Goal: Download file/media

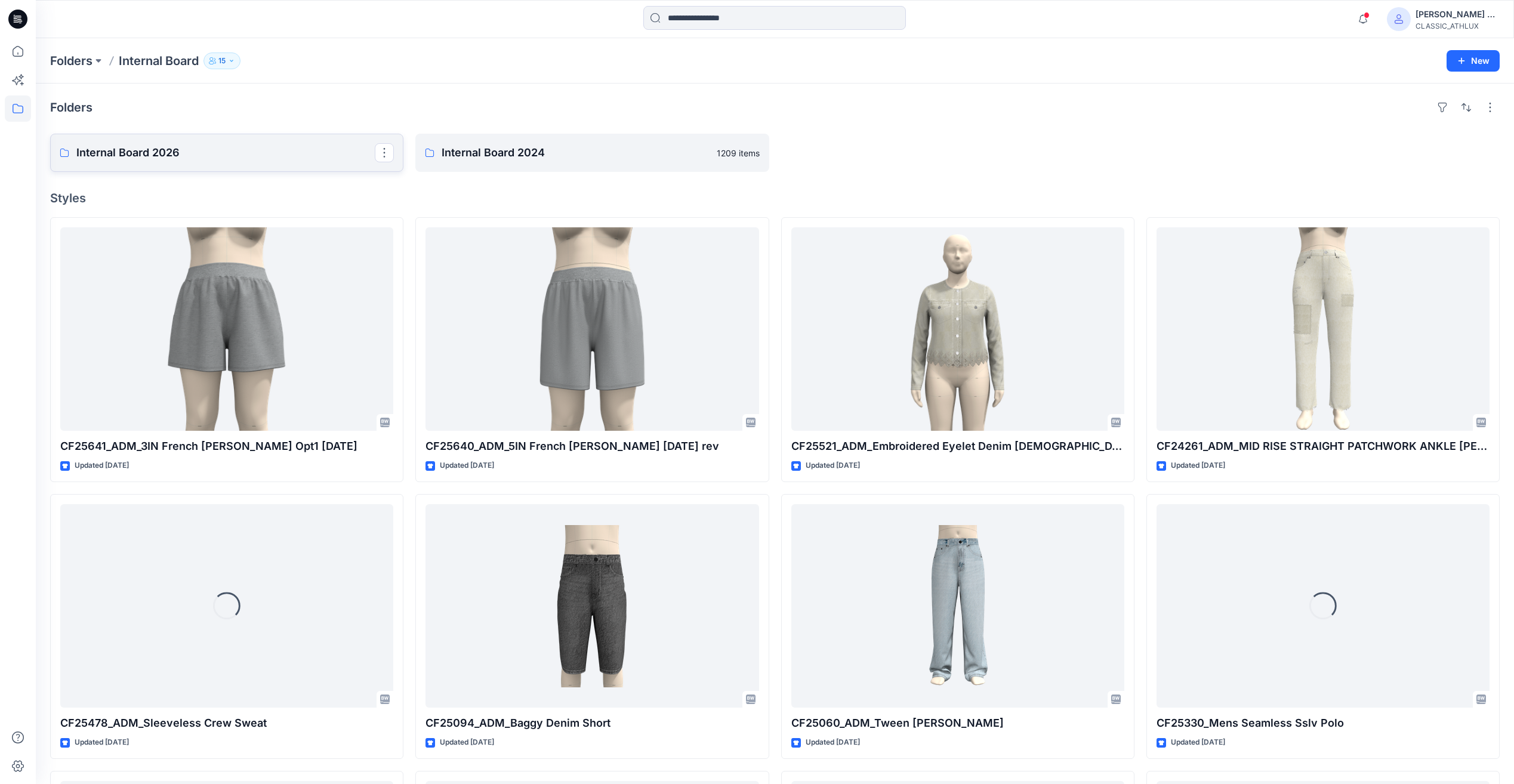
click at [168, 163] on link "Internal Board 2026" at bounding box center [226, 153] width 353 height 39
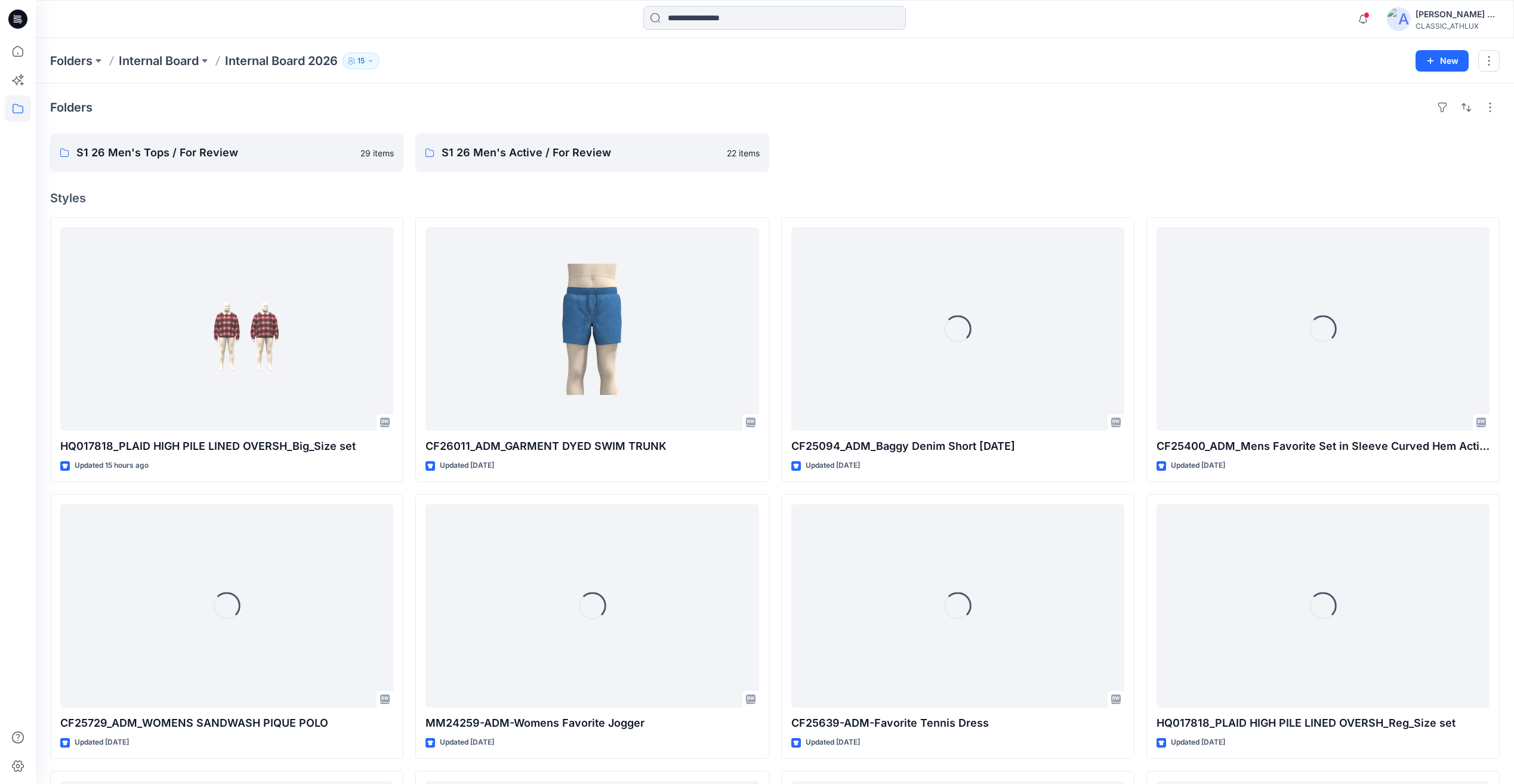
click at [705, 21] on input at bounding box center [774, 18] width 262 height 24
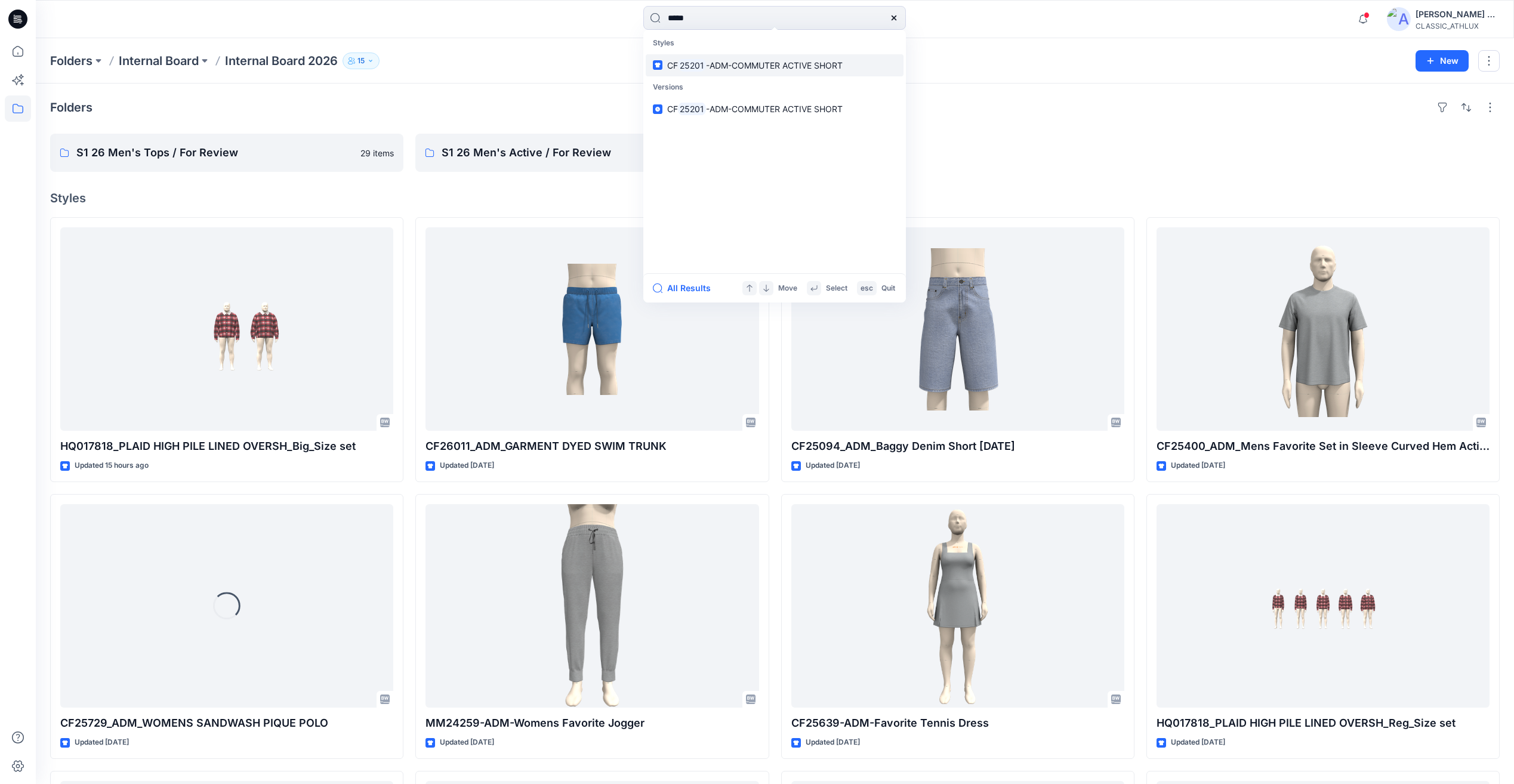
type input "*****"
click at [776, 74] on link "CF 25201 -ADM-COMMUTER ACTIVE SHORT" at bounding box center [774, 65] width 258 height 22
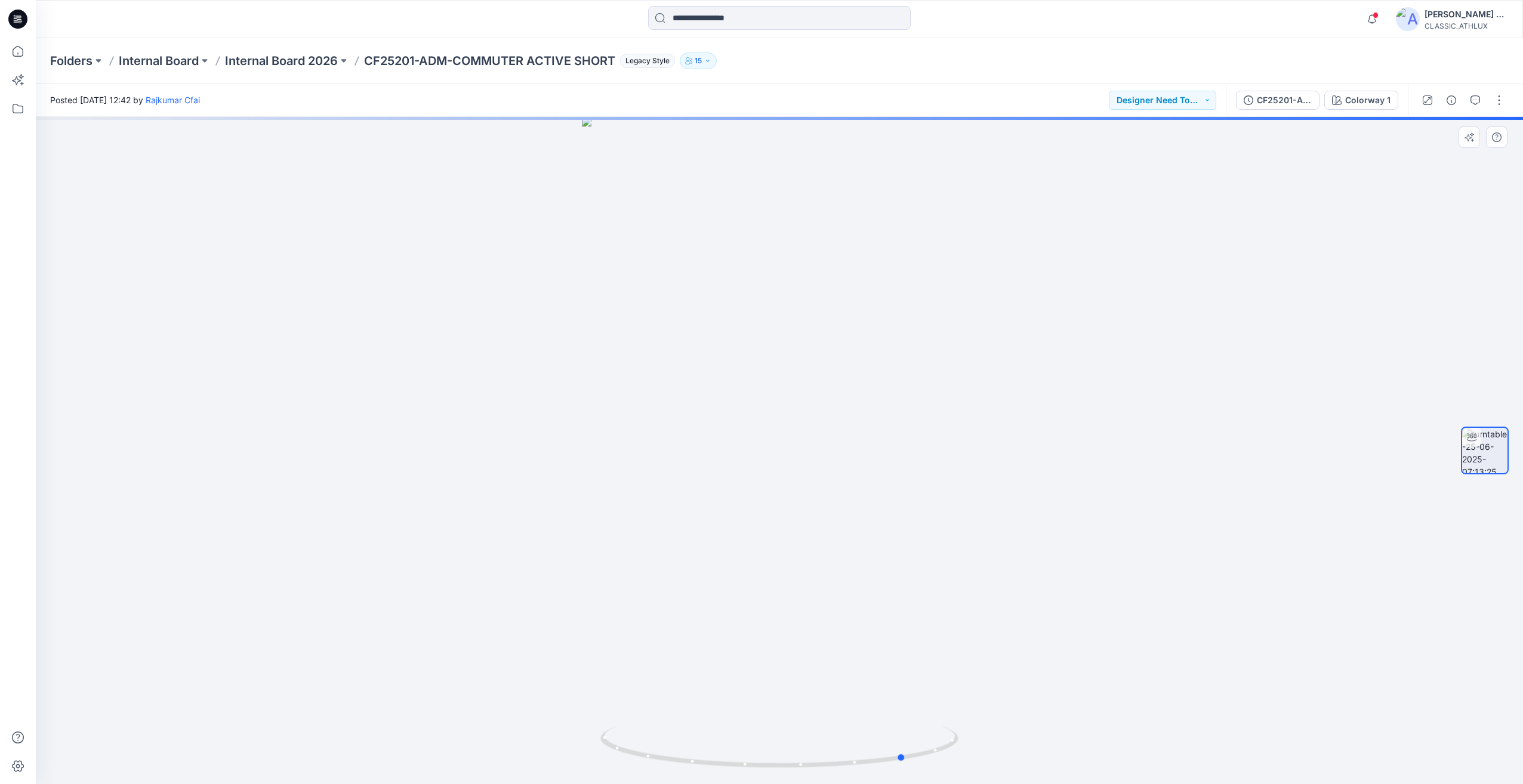
drag, startPoint x: 541, startPoint y: 485, endPoint x: 1384, endPoint y: 576, distance: 847.9
click at [1384, 576] on div at bounding box center [779, 450] width 1487 height 667
click at [1302, 100] on div "CF25201-ADM-COMMUTER ACTIVE SHORT" at bounding box center [1284, 100] width 55 height 13
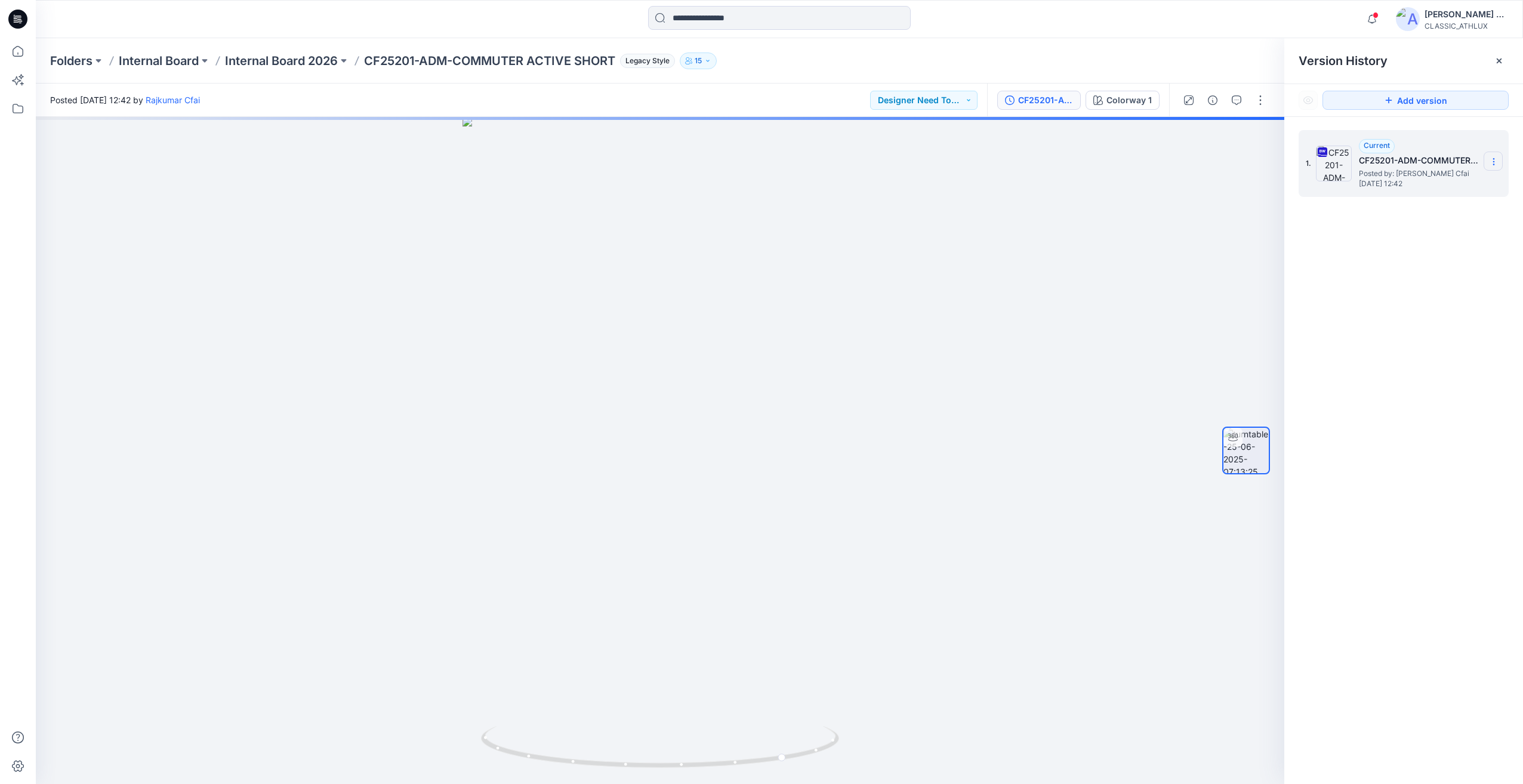
click at [1498, 166] on section at bounding box center [1493, 161] width 19 height 19
click at [1441, 185] on span "Download Source BW File" at bounding box center [1433, 185] width 100 height 15
click at [681, 27] on input at bounding box center [779, 18] width 262 height 24
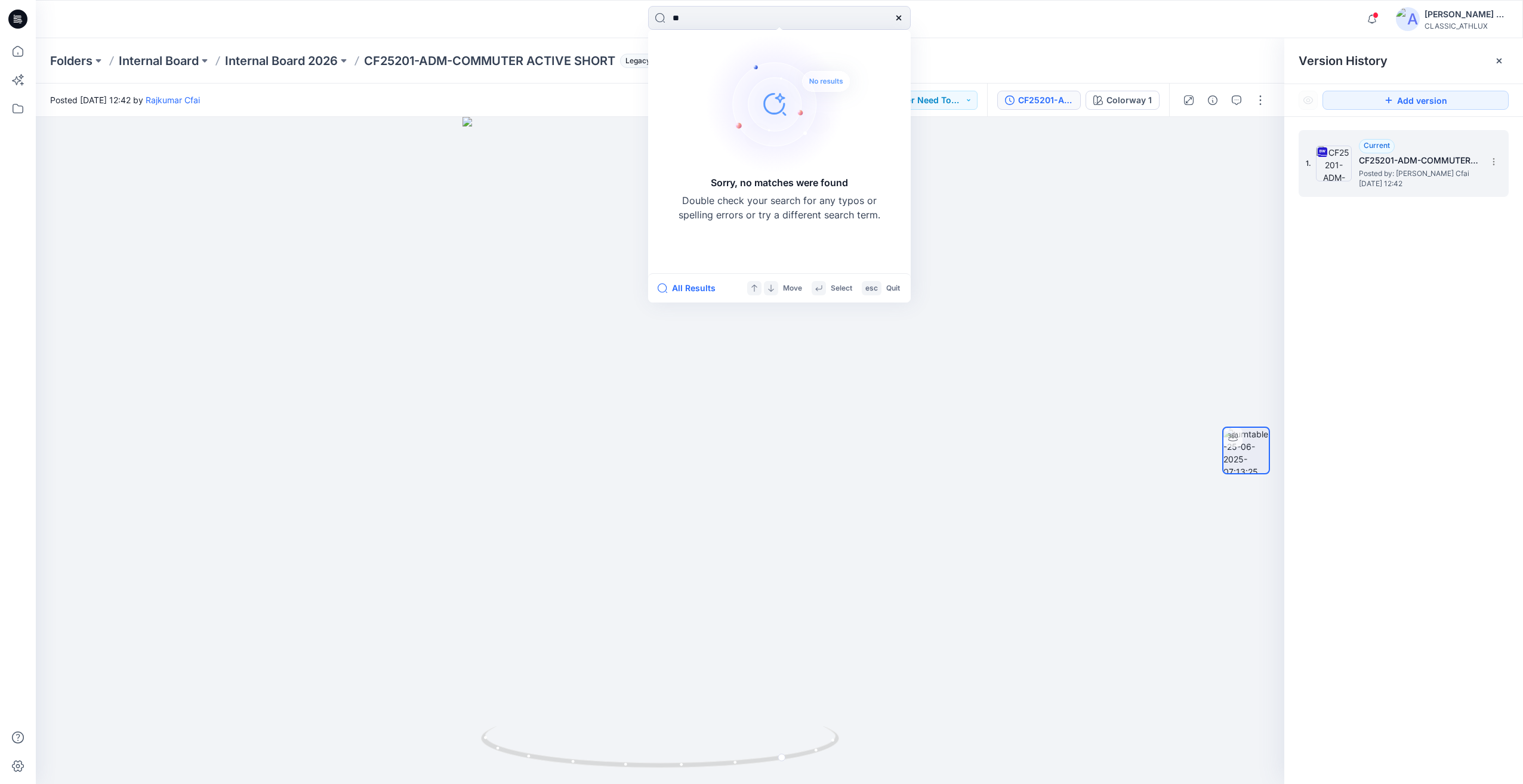
type input "*"
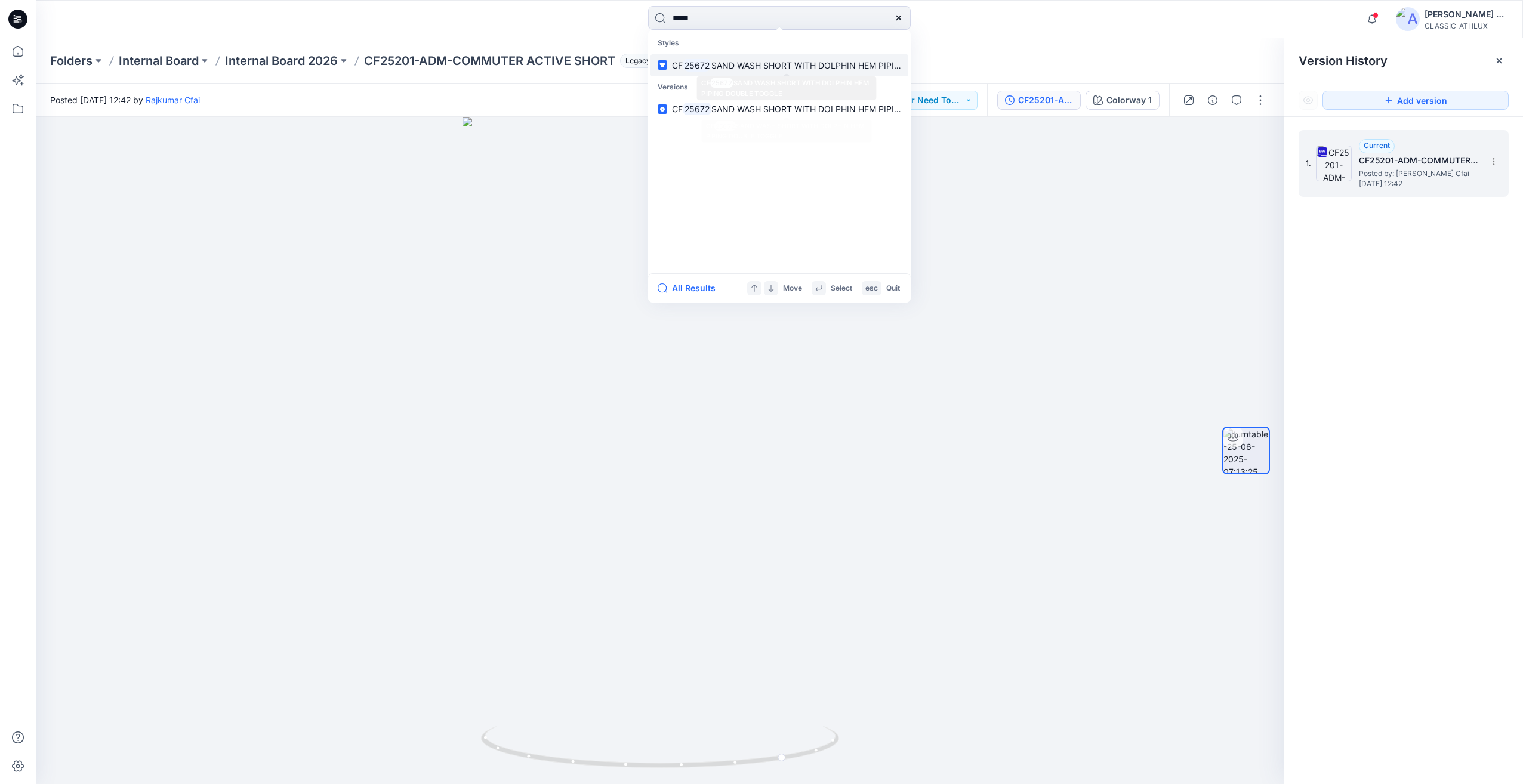
type input "*****"
click at [780, 59] on p "CF 25672 SAND WASH SHORT WITH DOLPHIN HEM PIPING DOUBLE TOGGLE" at bounding box center [786, 65] width 229 height 13
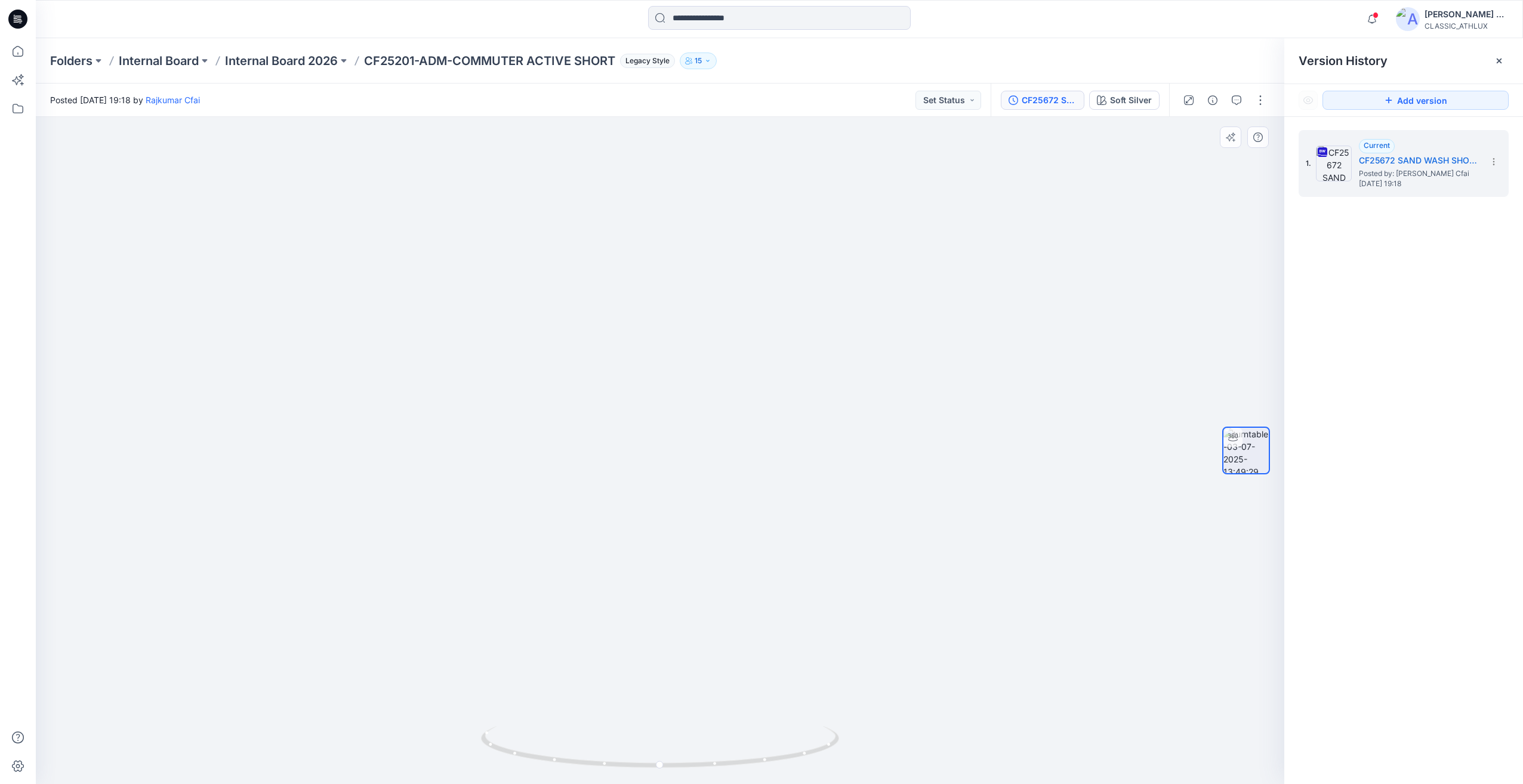
click at [1089, 516] on div at bounding box center [660, 450] width 1249 height 667
drag, startPoint x: 1089, startPoint y: 516, endPoint x: 810, endPoint y: 550, distance: 281.1
click at [864, 514] on div at bounding box center [660, 450] width 1249 height 667
drag, startPoint x: 780, startPoint y: 761, endPoint x: 944, endPoint y: 755, distance: 164.1
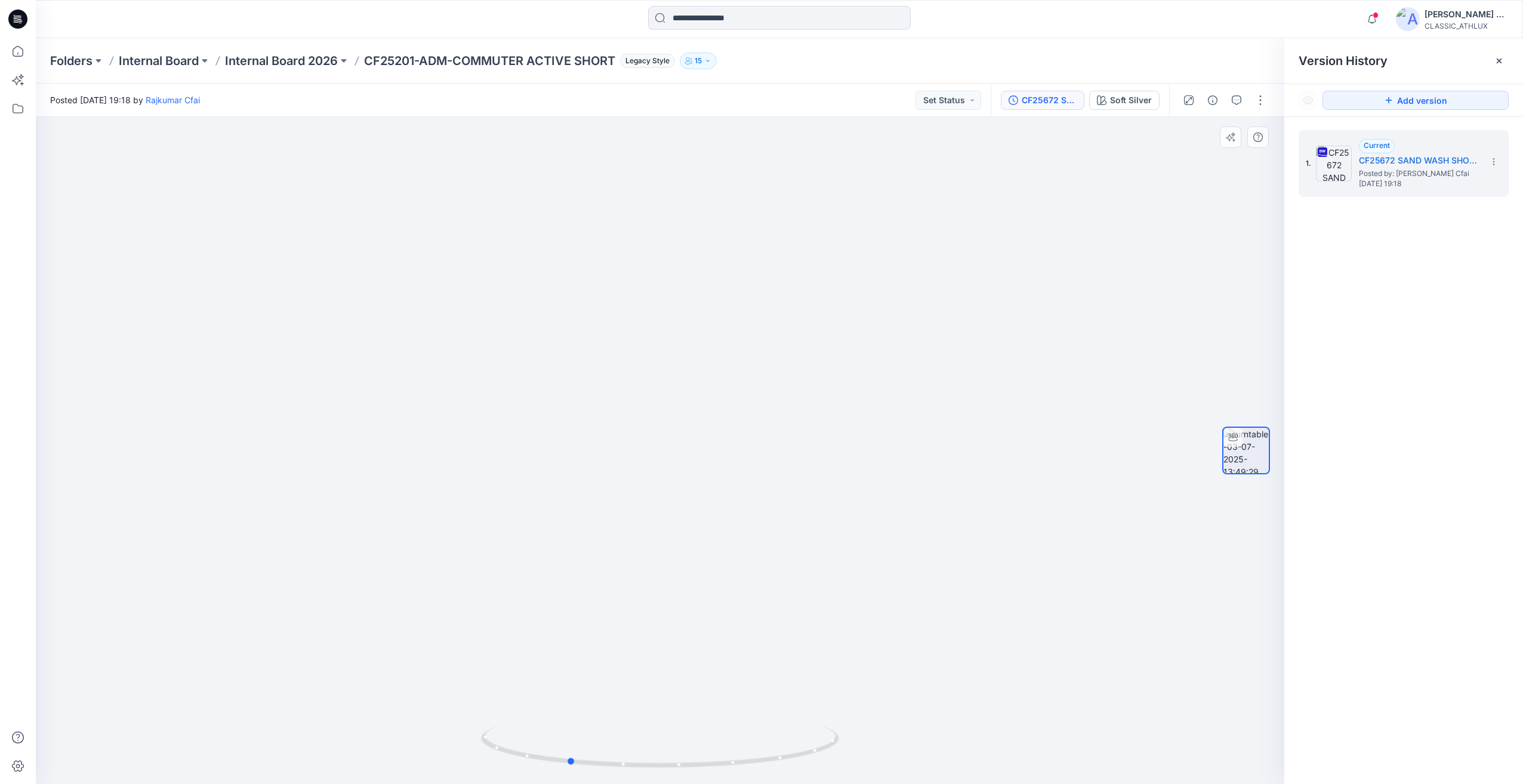
click at [944, 755] on div at bounding box center [660, 450] width 1249 height 667
click at [992, 755] on img at bounding box center [660, 349] width 689 height 870
click at [1043, 101] on div "CF25672 SAND WASH SHORT WITH DOLPHIN HEM PIPING DOUBLE TOGGLE" at bounding box center [1049, 100] width 55 height 13
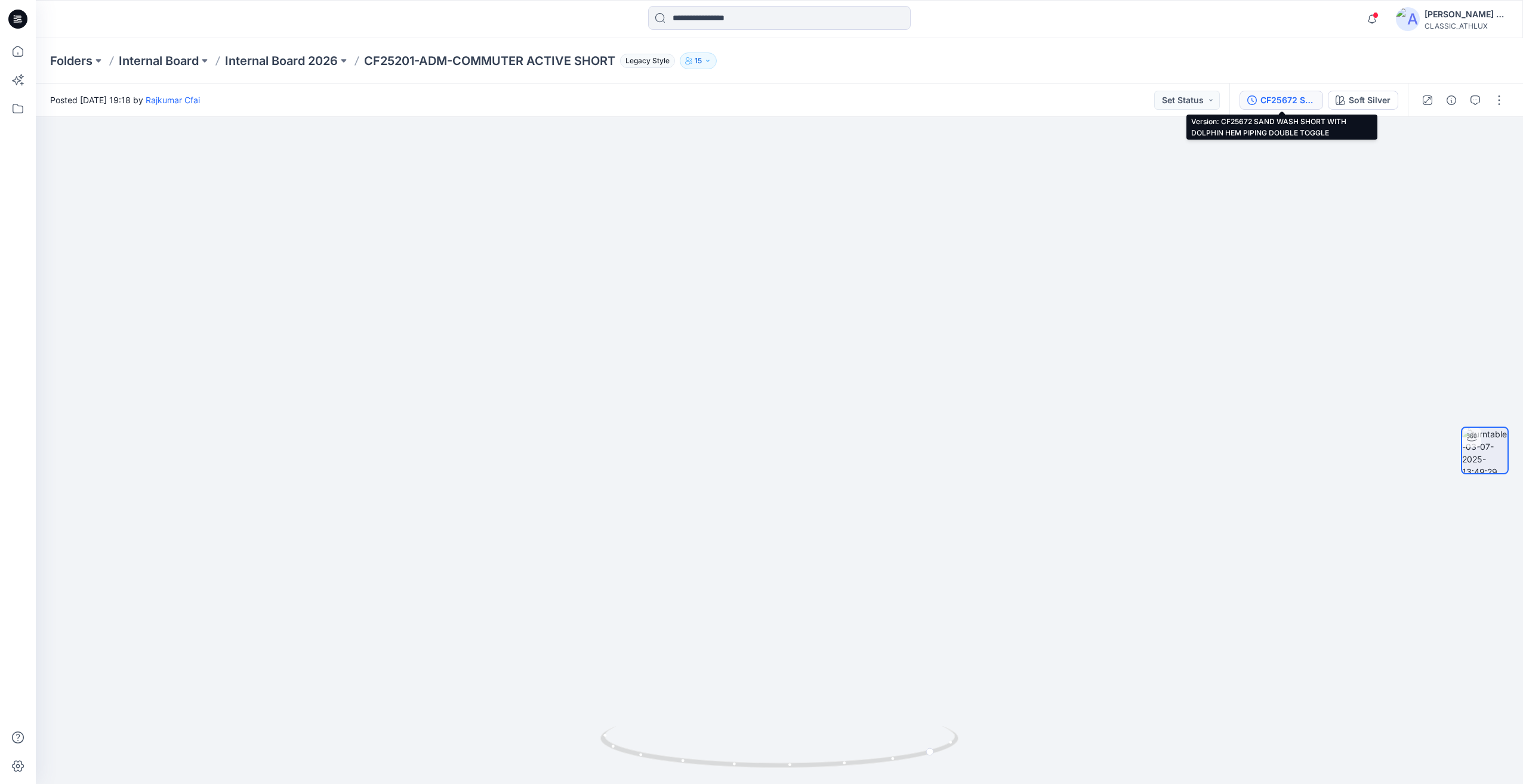
click at [1276, 104] on div "CF25672 SAND WASH SHORT WITH DOLPHIN HEM PIPING DOUBLE TOGGLE" at bounding box center [1288, 100] width 55 height 13
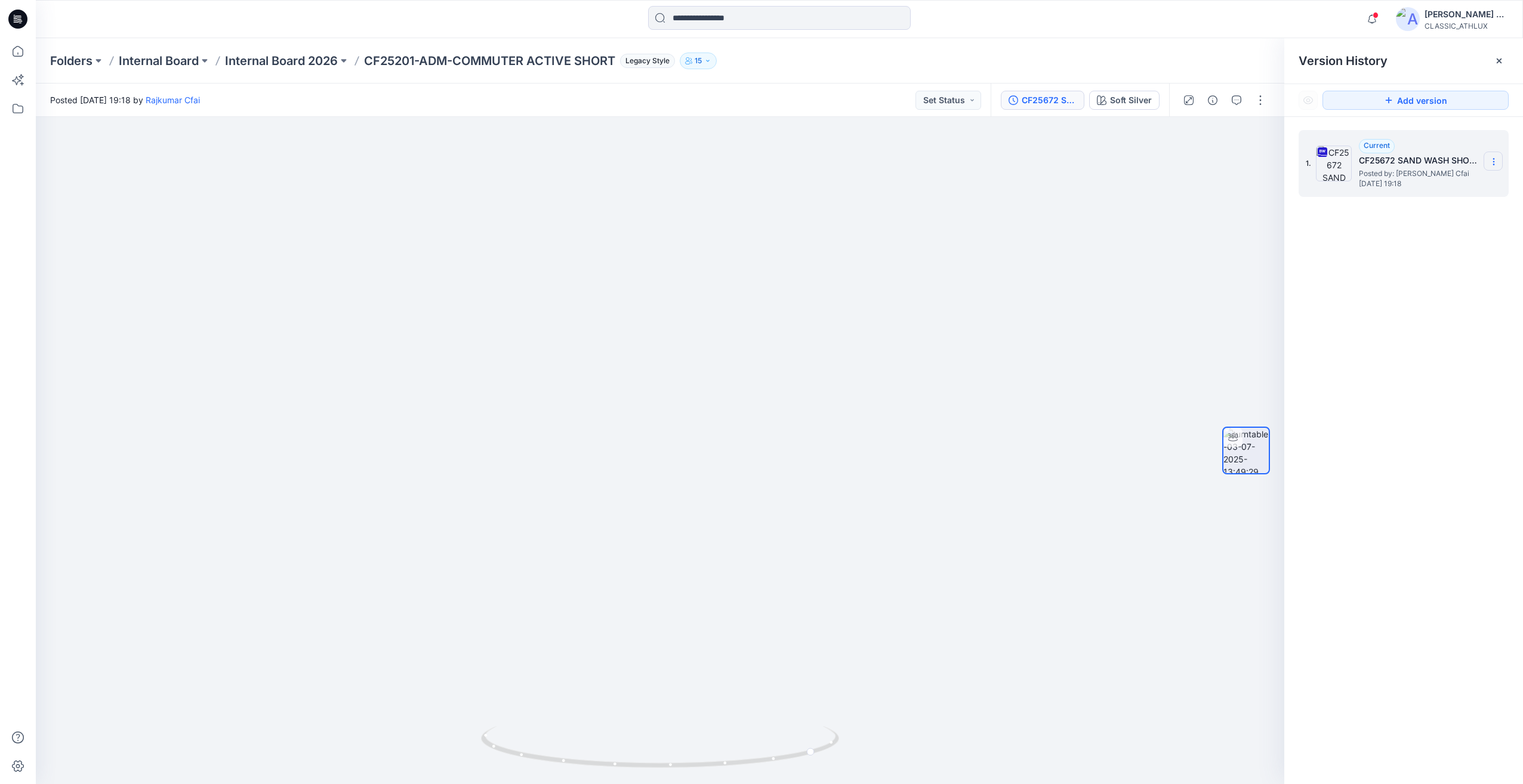
click at [1490, 167] on icon at bounding box center [1494, 161] width 9 height 9
click at [1425, 185] on span "Download Source BW File" at bounding box center [1433, 185] width 100 height 15
click at [673, 23] on input at bounding box center [779, 18] width 262 height 24
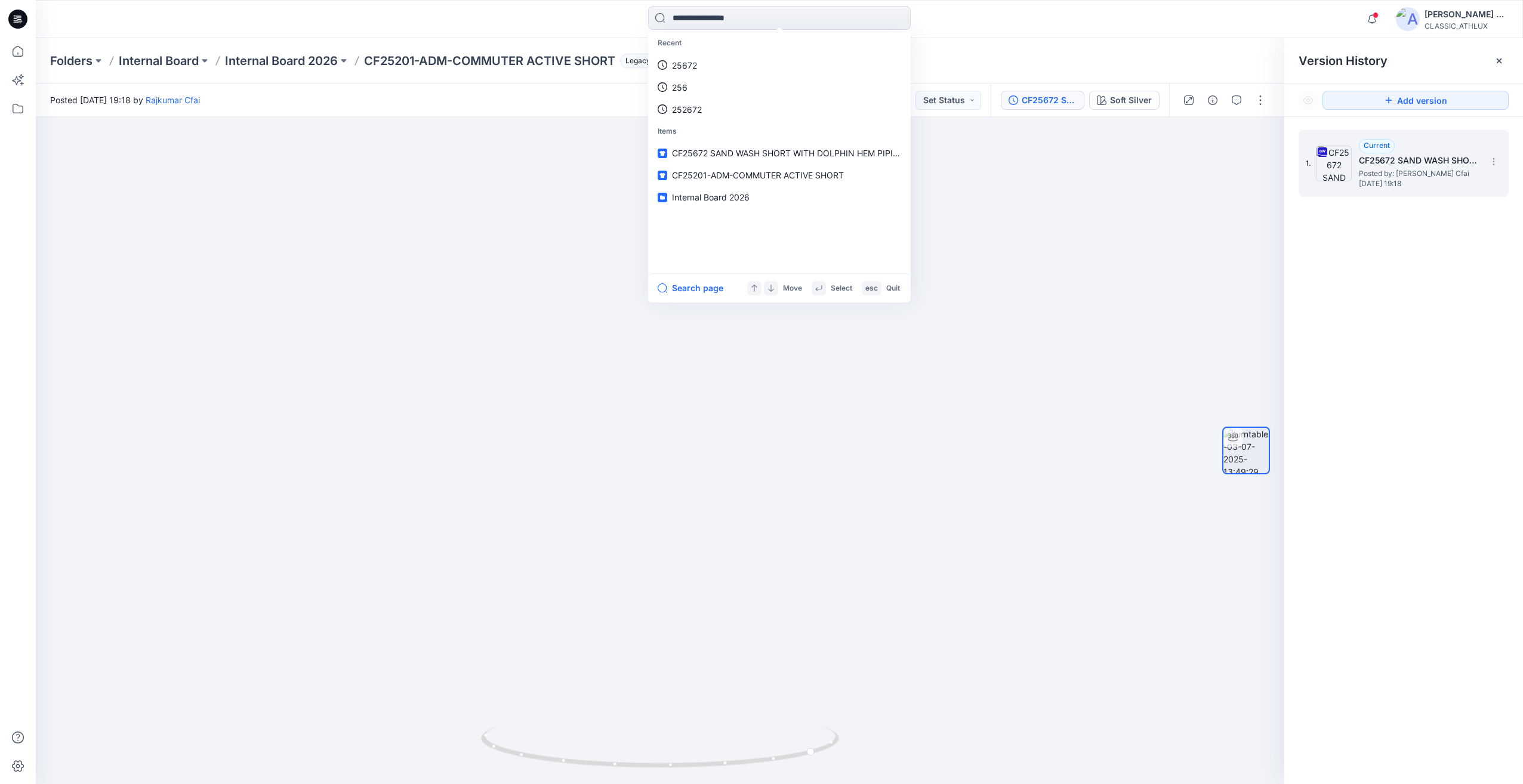
paste input "*******"
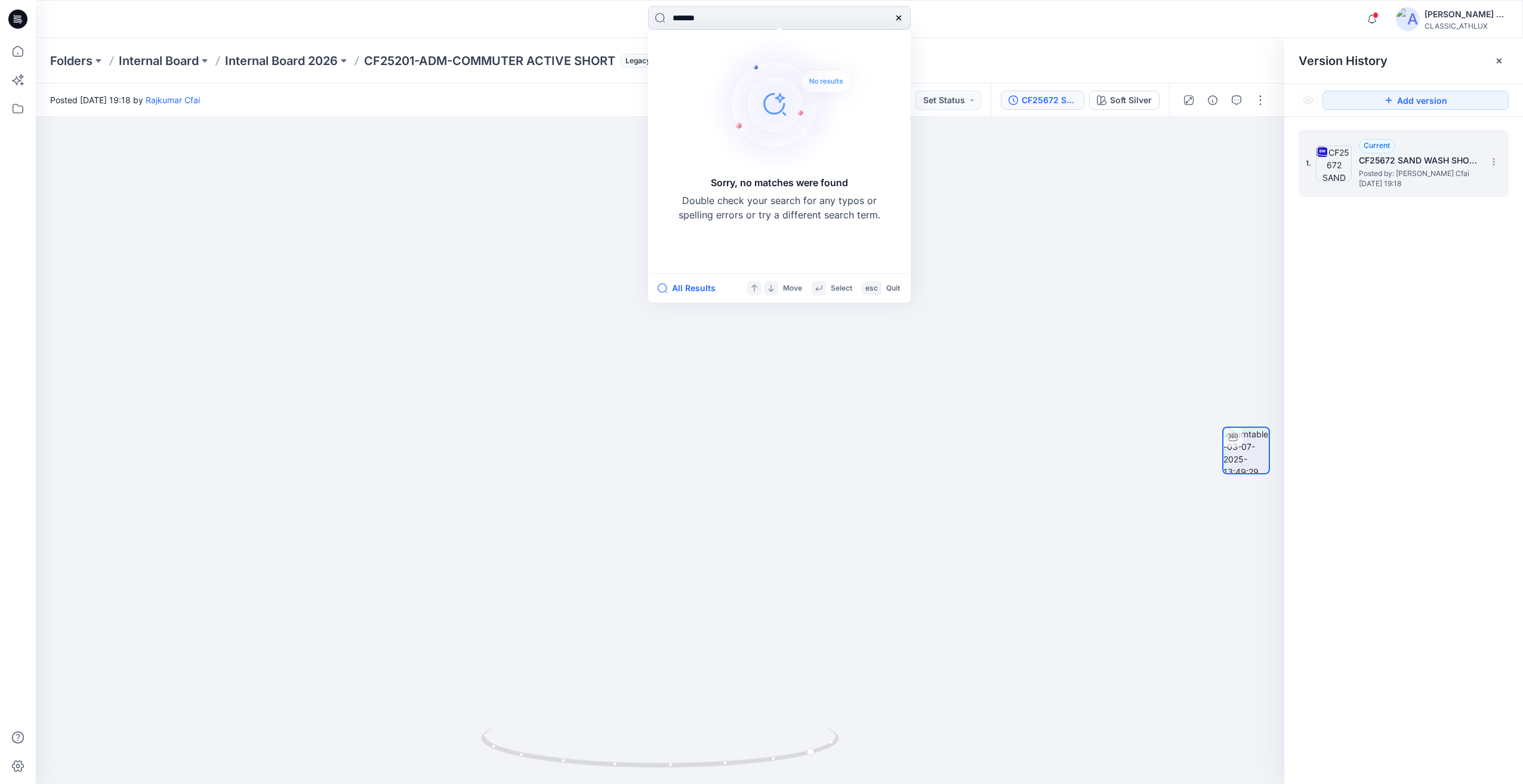
drag, startPoint x: 686, startPoint y: 21, endPoint x: 538, endPoint y: 68, distance: 155.3
click at [555, 63] on div "******* Sorry, no matches were found Double check your search for any typos or …" at bounding box center [761, 392] width 1523 height 784
type input "*****"
